Goal: Transaction & Acquisition: Subscribe to service/newsletter

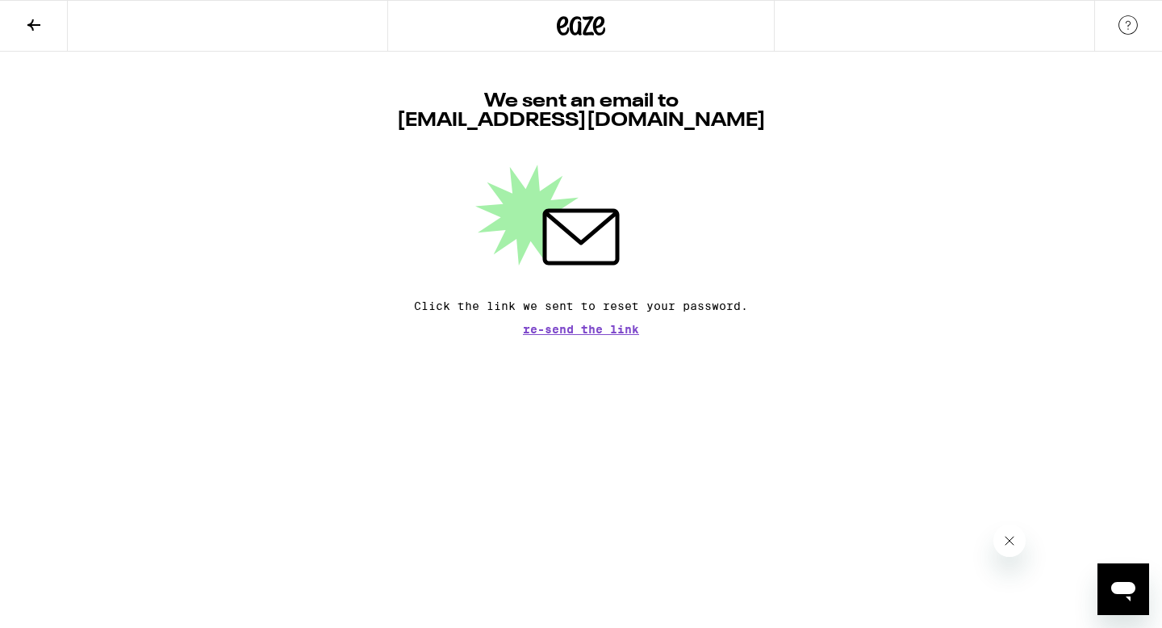
click at [11, 6] on button at bounding box center [34, 26] width 68 height 51
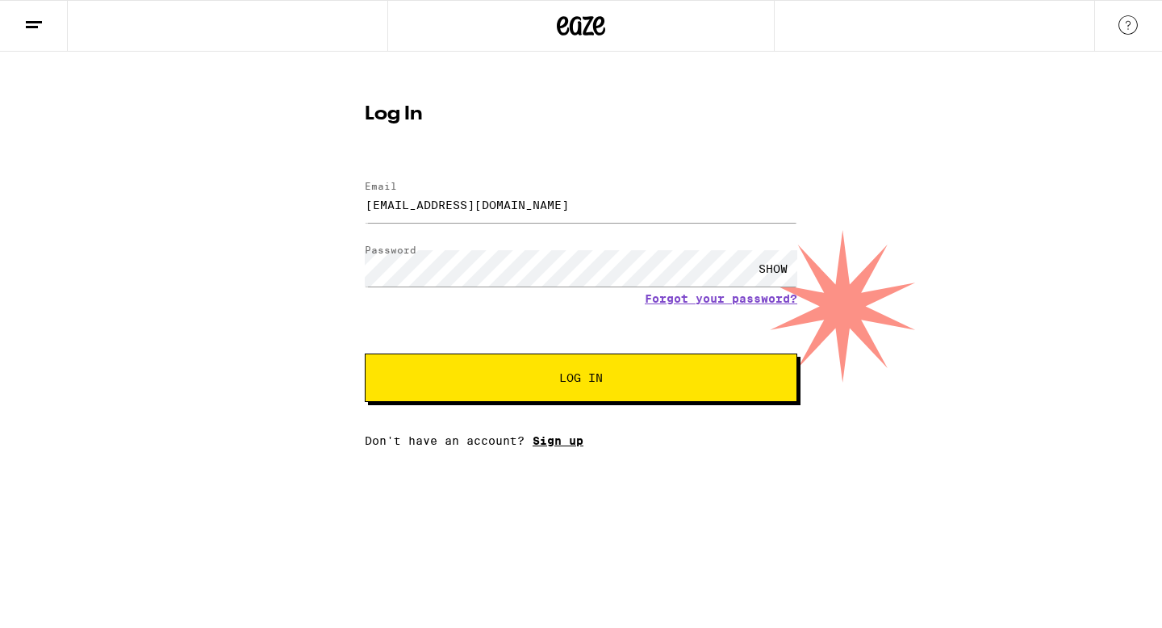
click at [571, 446] on link "Sign up" at bounding box center [558, 440] width 51 height 13
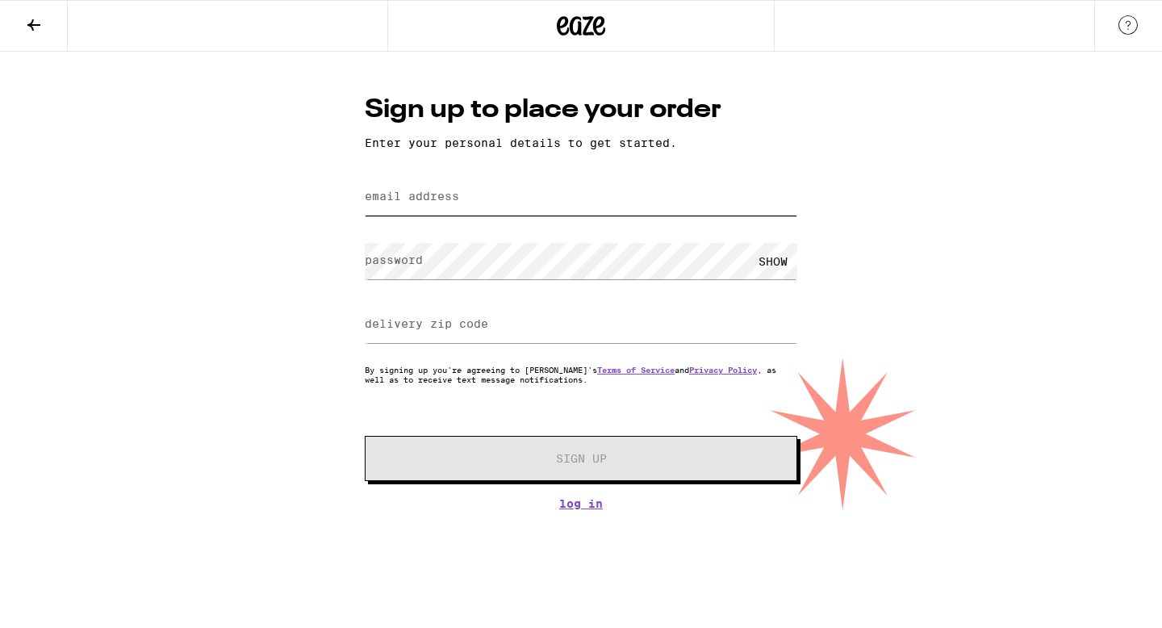
click at [484, 203] on input "email address" at bounding box center [581, 197] width 433 height 36
type input "[EMAIL_ADDRESS][DOMAIN_NAME]"
click at [401, 341] on input "delivery zip code" at bounding box center [581, 325] width 433 height 36
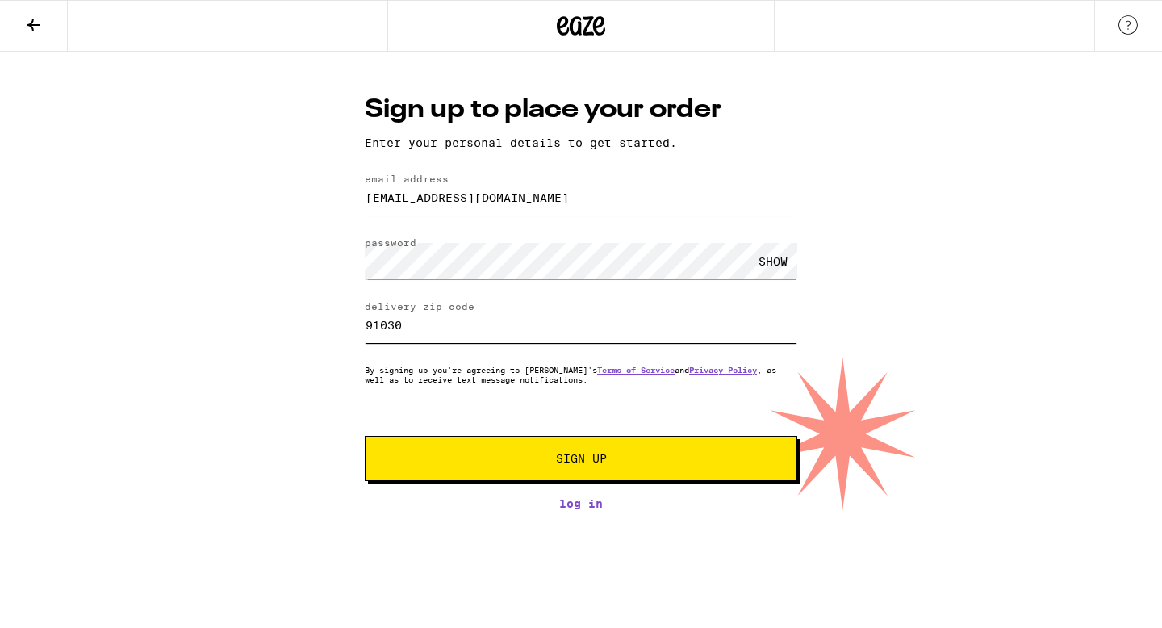
type input "91030"
click at [420, 455] on button "Sign Up" at bounding box center [581, 458] width 433 height 45
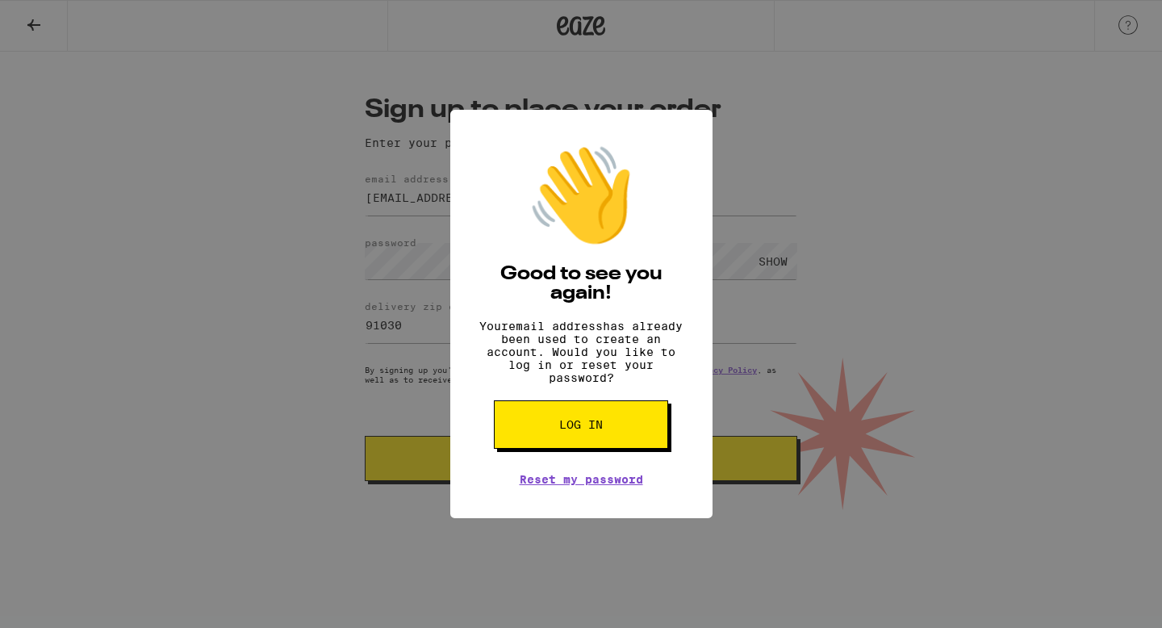
click at [579, 430] on span "Log in" at bounding box center [581, 424] width 44 height 11
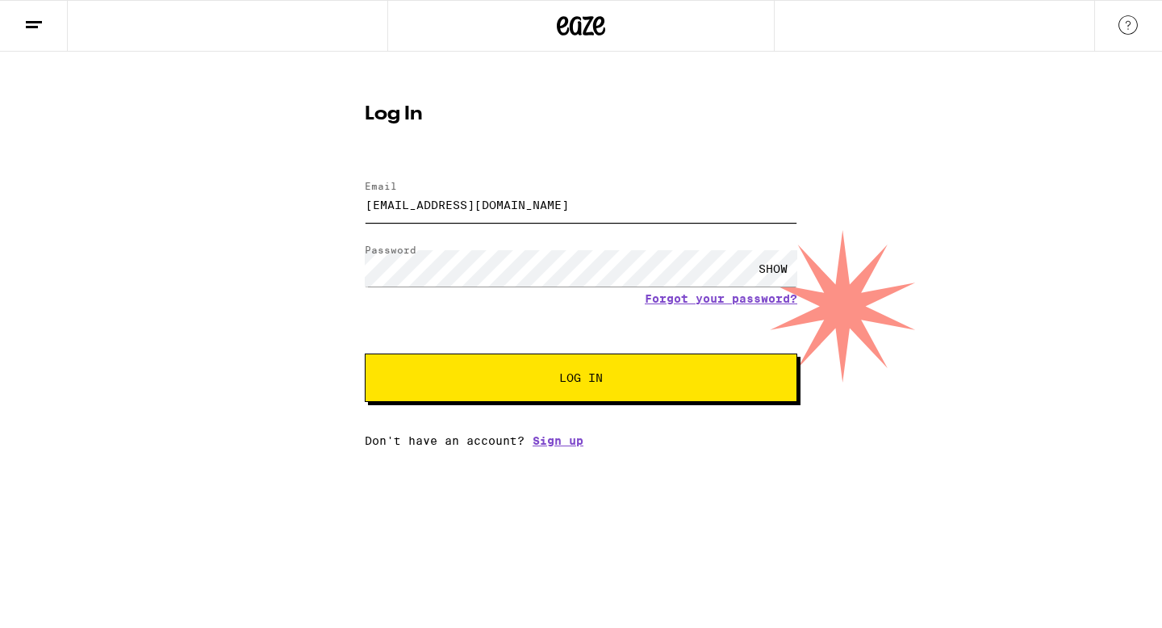
type input "[EMAIL_ADDRESS][DOMAIN_NAME]"
click at [775, 277] on div "SHOW" at bounding box center [773, 268] width 48 height 36
click at [612, 383] on span "Log In" at bounding box center [581, 377] width 302 height 11
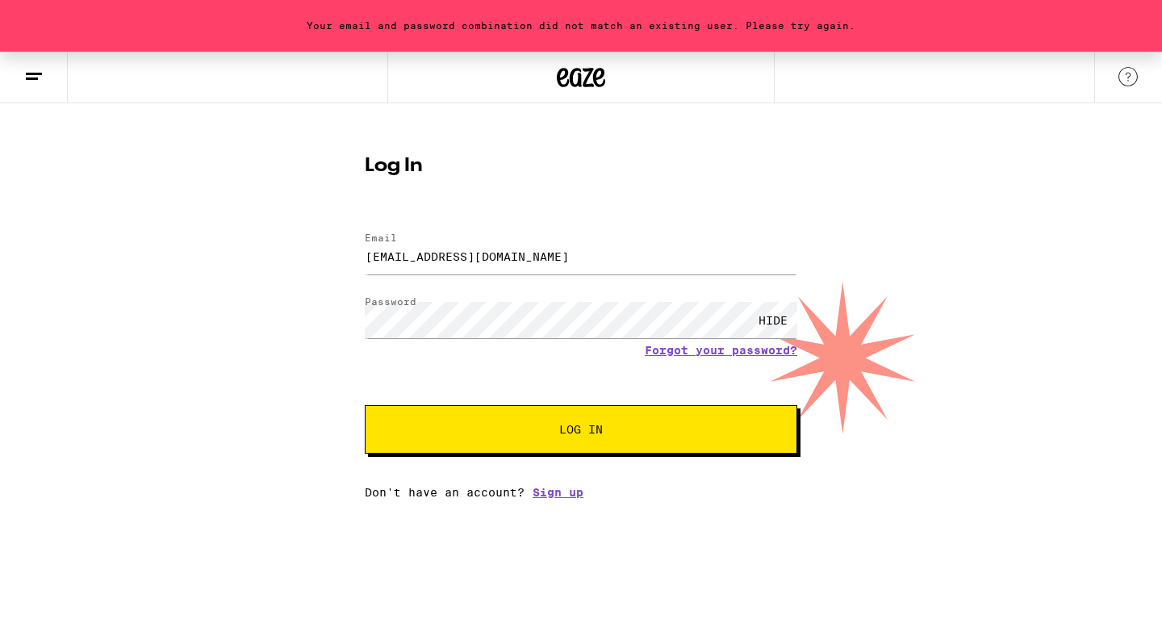
click at [536, 421] on button "Log In" at bounding box center [581, 429] width 433 height 48
click at [552, 496] on link "Sign up" at bounding box center [558, 492] width 51 height 13
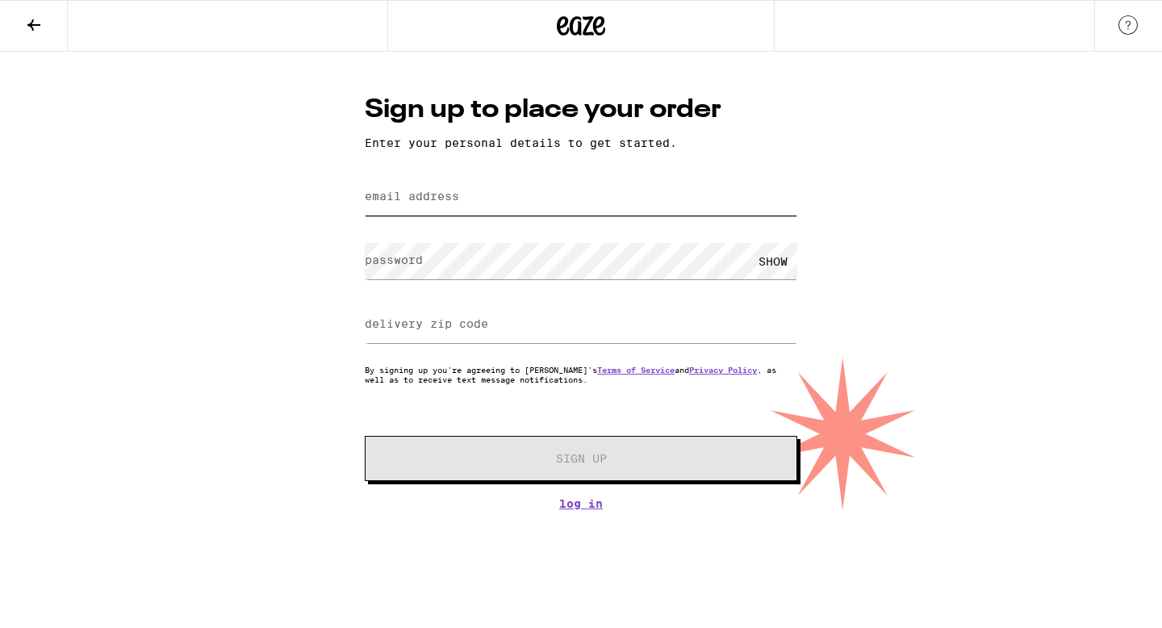
click at [574, 199] on input "email address" at bounding box center [581, 197] width 433 height 36
type input "[EMAIL_ADDRESS][DOMAIN_NAME]"
click at [781, 251] on div "SHOW" at bounding box center [773, 261] width 48 height 36
click at [563, 343] on input "delivery zip code" at bounding box center [581, 325] width 433 height 36
type input "91030"
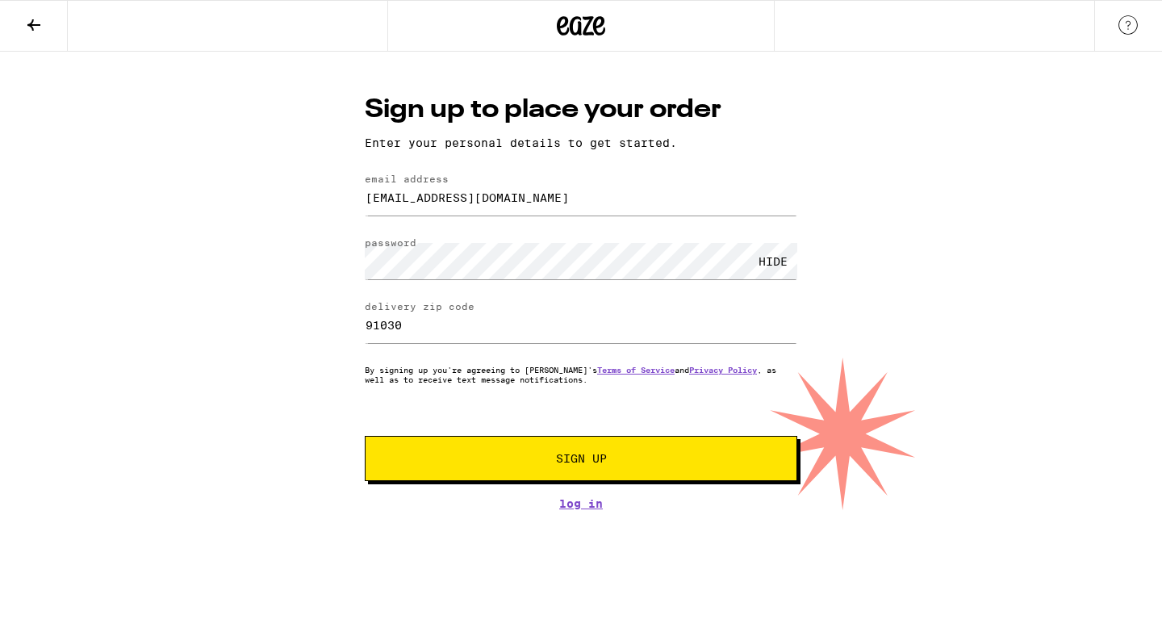
click at [582, 457] on span "Sign Up" at bounding box center [581, 458] width 51 height 11
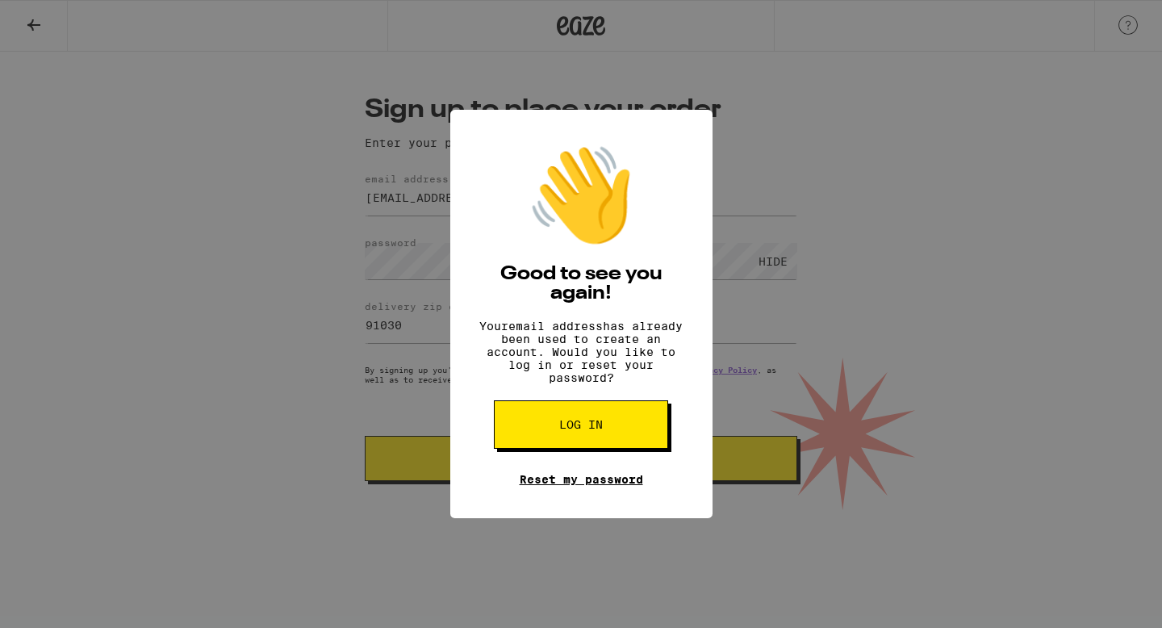
click at [596, 486] on link "Reset my password" at bounding box center [581, 479] width 123 height 13
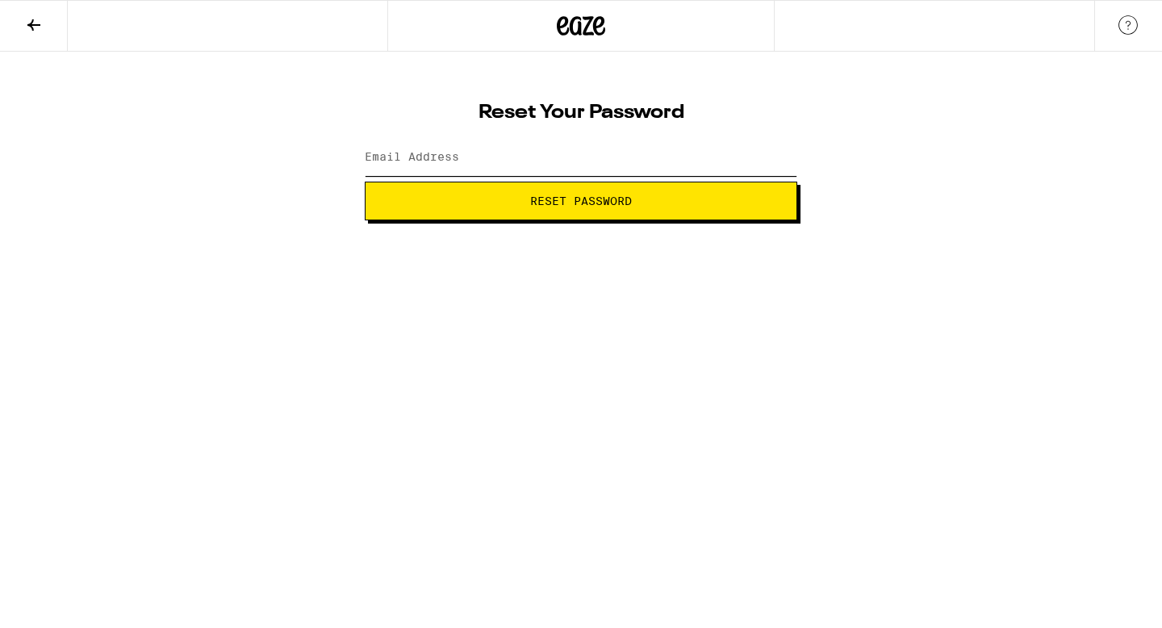
click at [620, 171] on input "Email Address" at bounding box center [581, 158] width 433 height 36
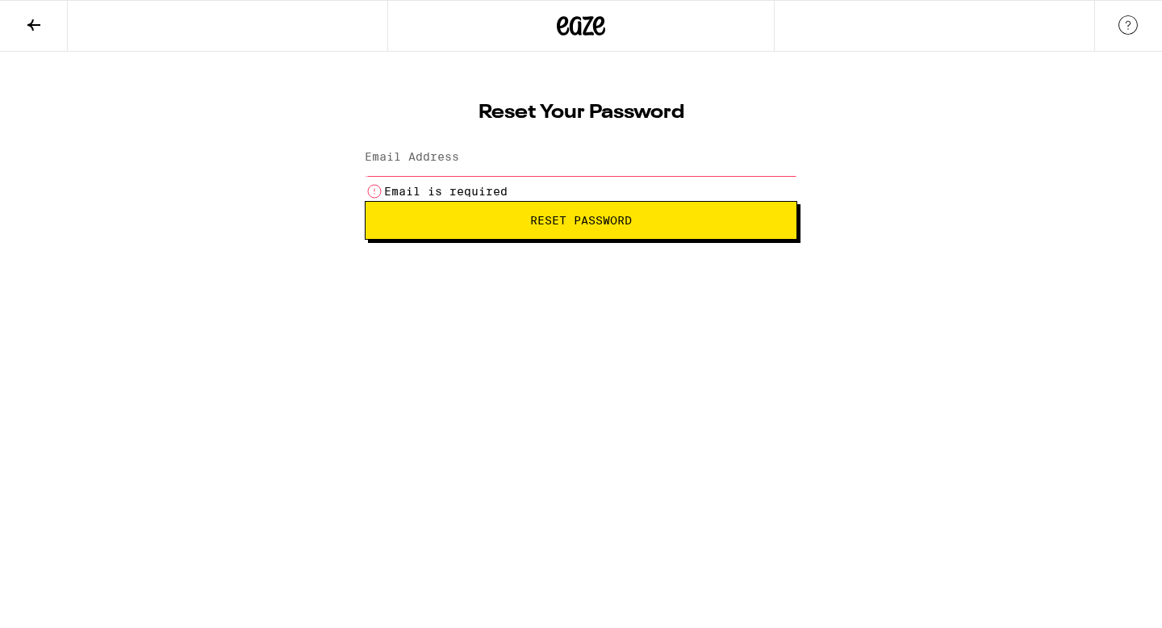
click at [35, 27] on icon at bounding box center [33, 24] width 19 height 19
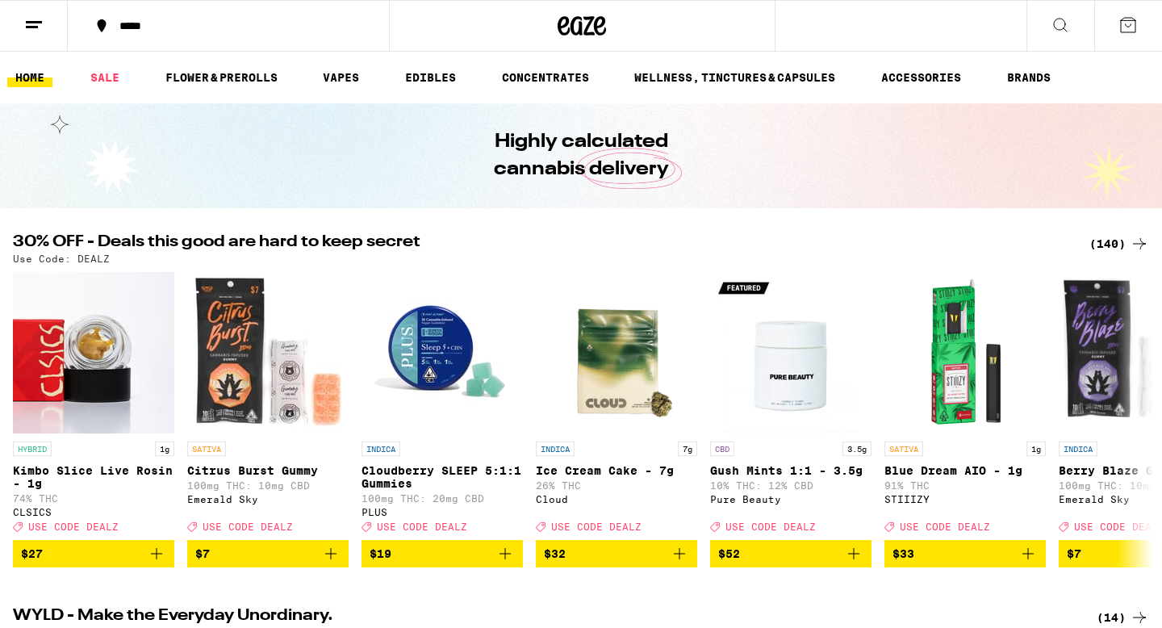
click at [37, 33] on button at bounding box center [34, 26] width 68 height 51
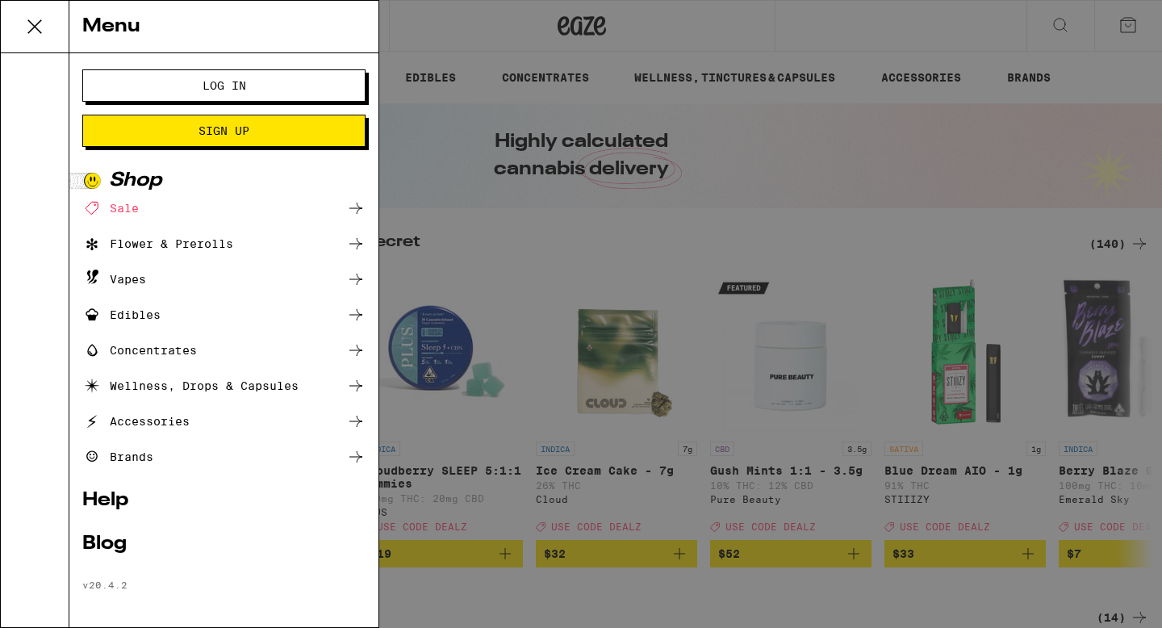
click at [266, 126] on span "Sign Up" at bounding box center [224, 130] width 153 height 11
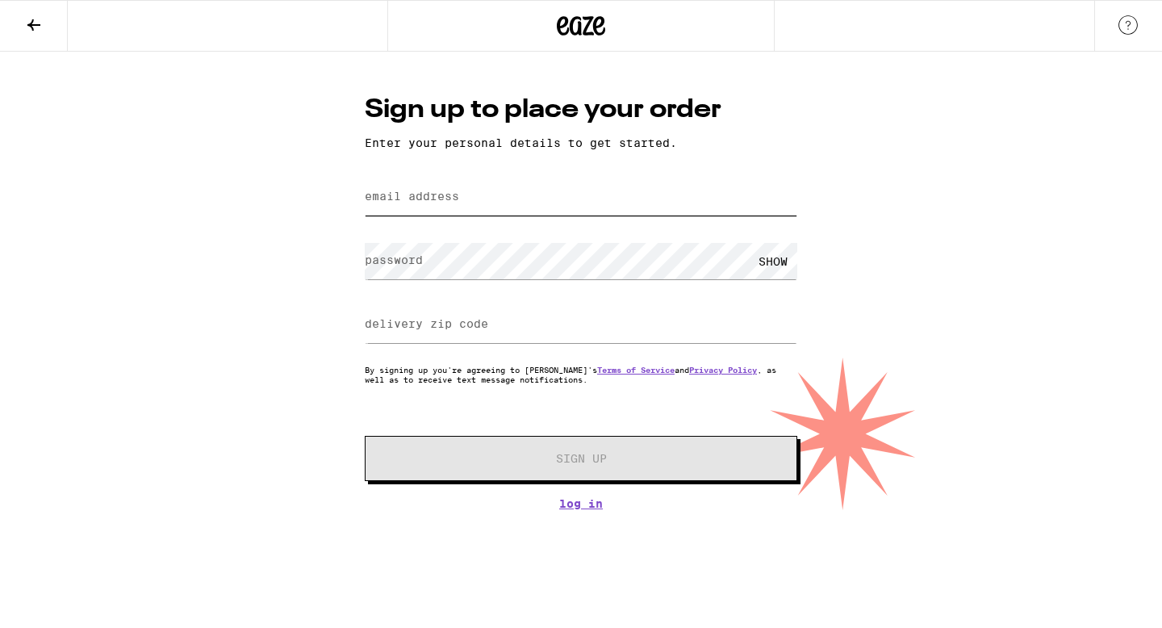
click at [403, 208] on input "email address" at bounding box center [581, 197] width 433 height 36
type input "[EMAIL_ADDRESS][DOMAIN_NAME]"
type input "91107"
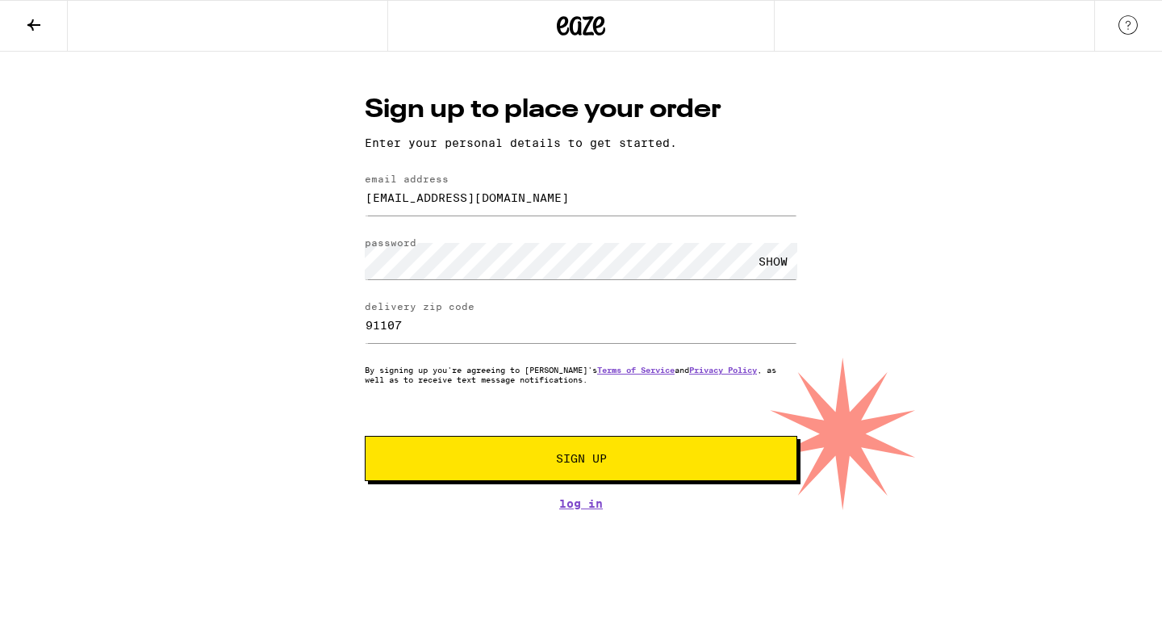
click at [780, 263] on div "SHOW" at bounding box center [773, 261] width 48 height 36
click at [780, 263] on div "HIDE" at bounding box center [773, 261] width 48 height 36
click at [633, 454] on button "Sign Up" at bounding box center [581, 458] width 433 height 45
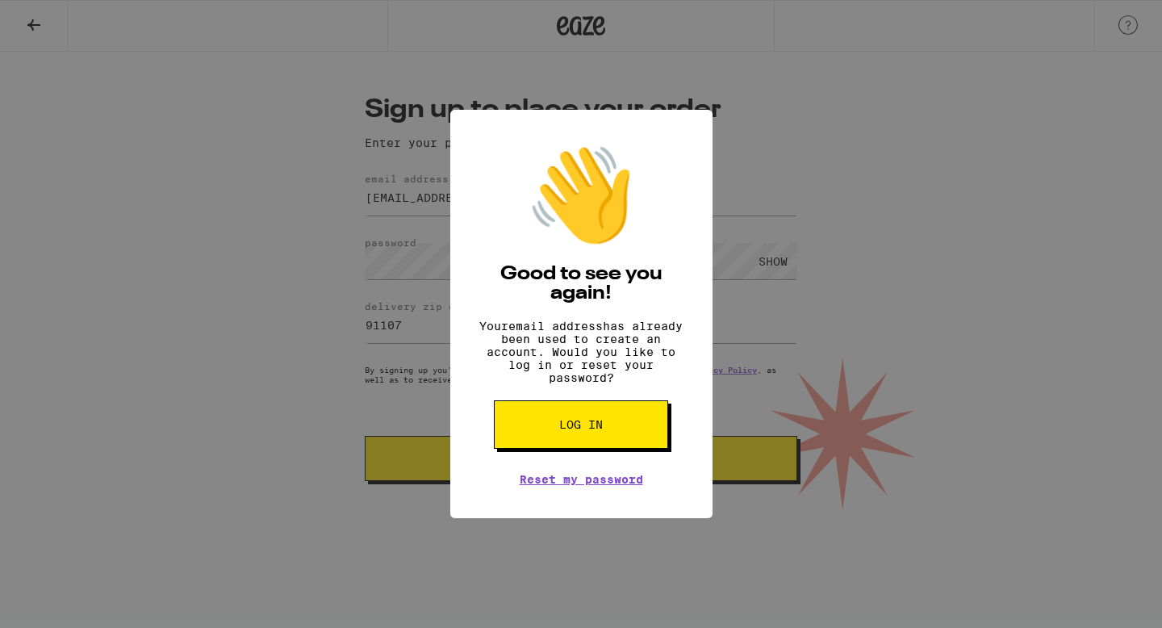
click at [616, 439] on button "Log in" at bounding box center [581, 424] width 174 height 48
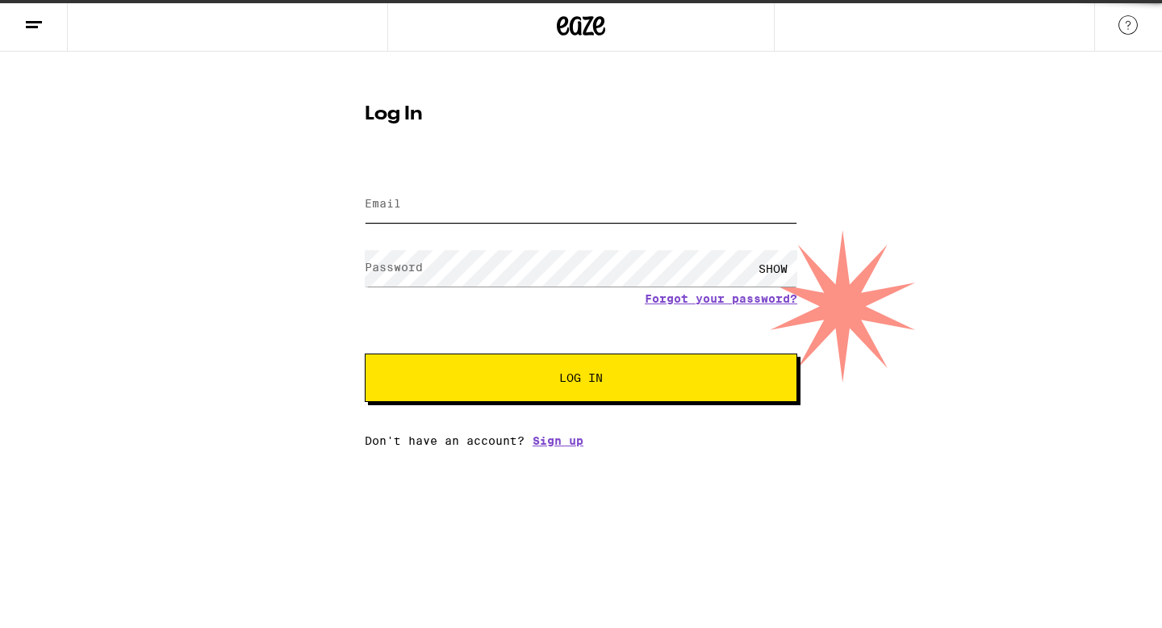
type input "[EMAIL_ADDRESS][DOMAIN_NAME]"
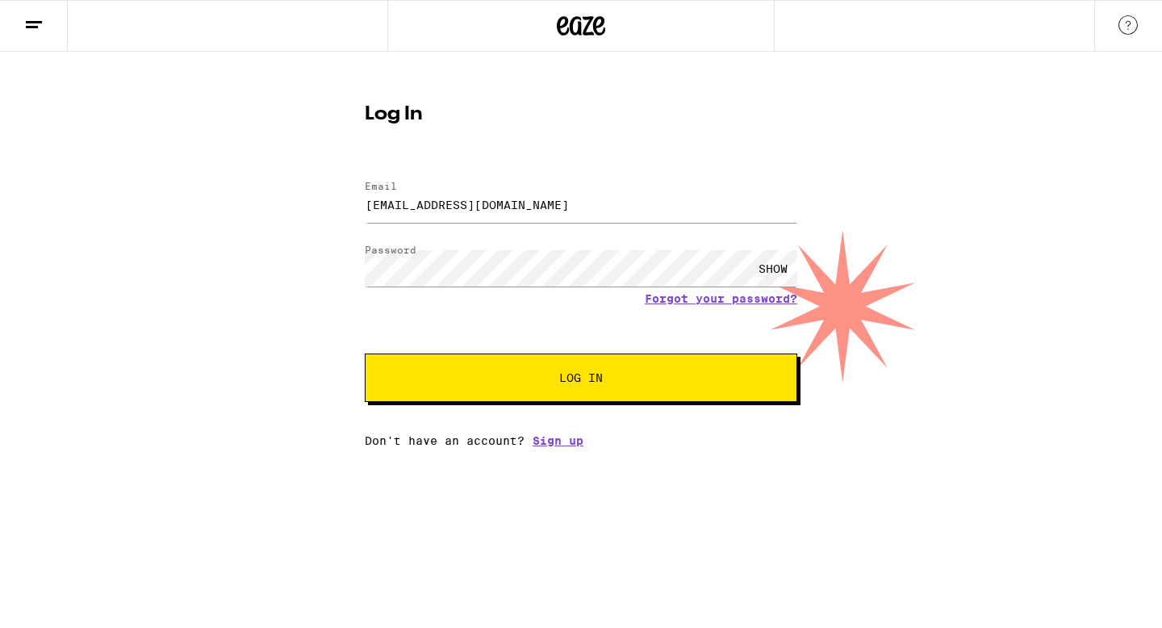
click at [617, 380] on span "Log In" at bounding box center [581, 377] width 302 height 11
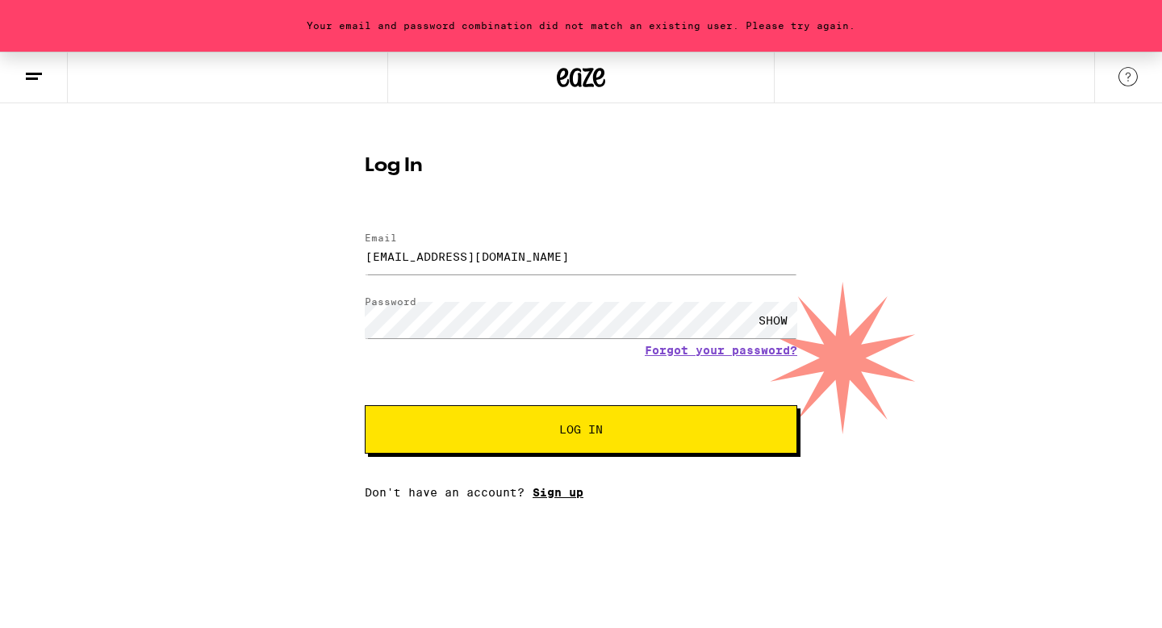
click at [568, 492] on link "Sign up" at bounding box center [558, 492] width 51 height 13
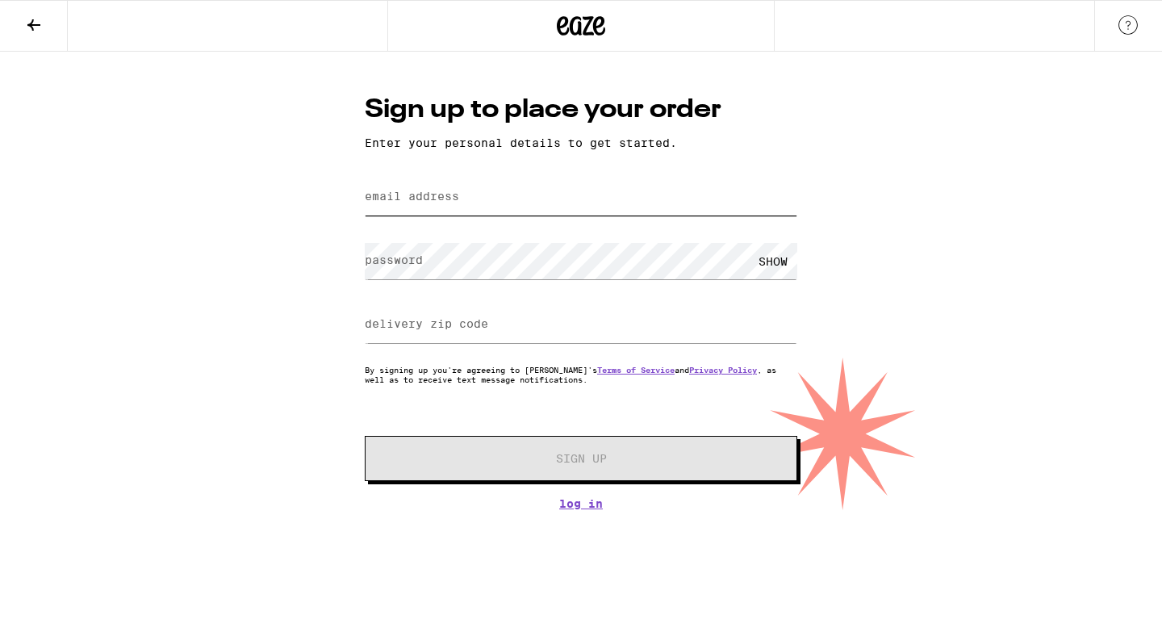
click at [610, 202] on input "email address" at bounding box center [581, 197] width 433 height 36
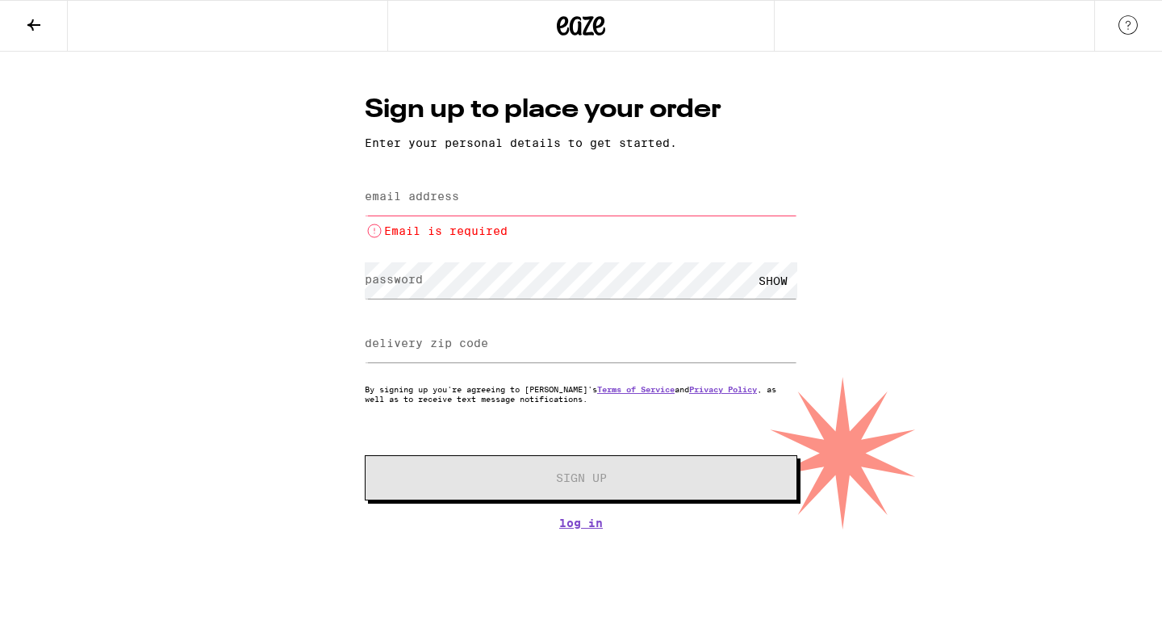
click at [43, 22] on icon at bounding box center [33, 24] width 19 height 19
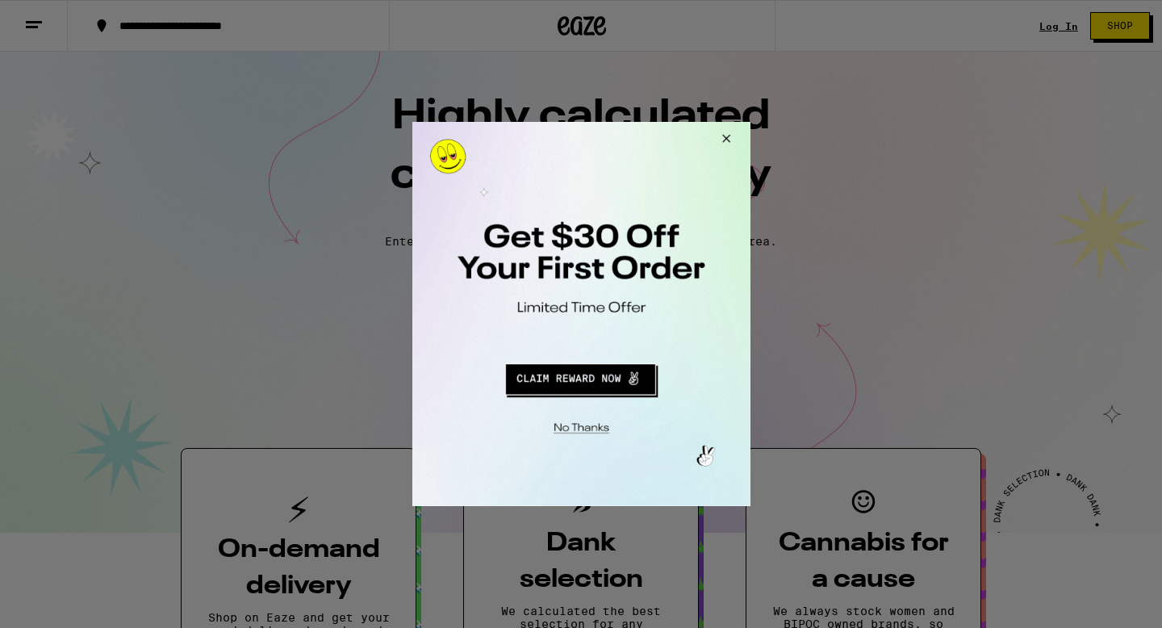
click at [723, 136] on button "Close Modal" at bounding box center [723, 141] width 44 height 39
